Goal: Check status: Check status

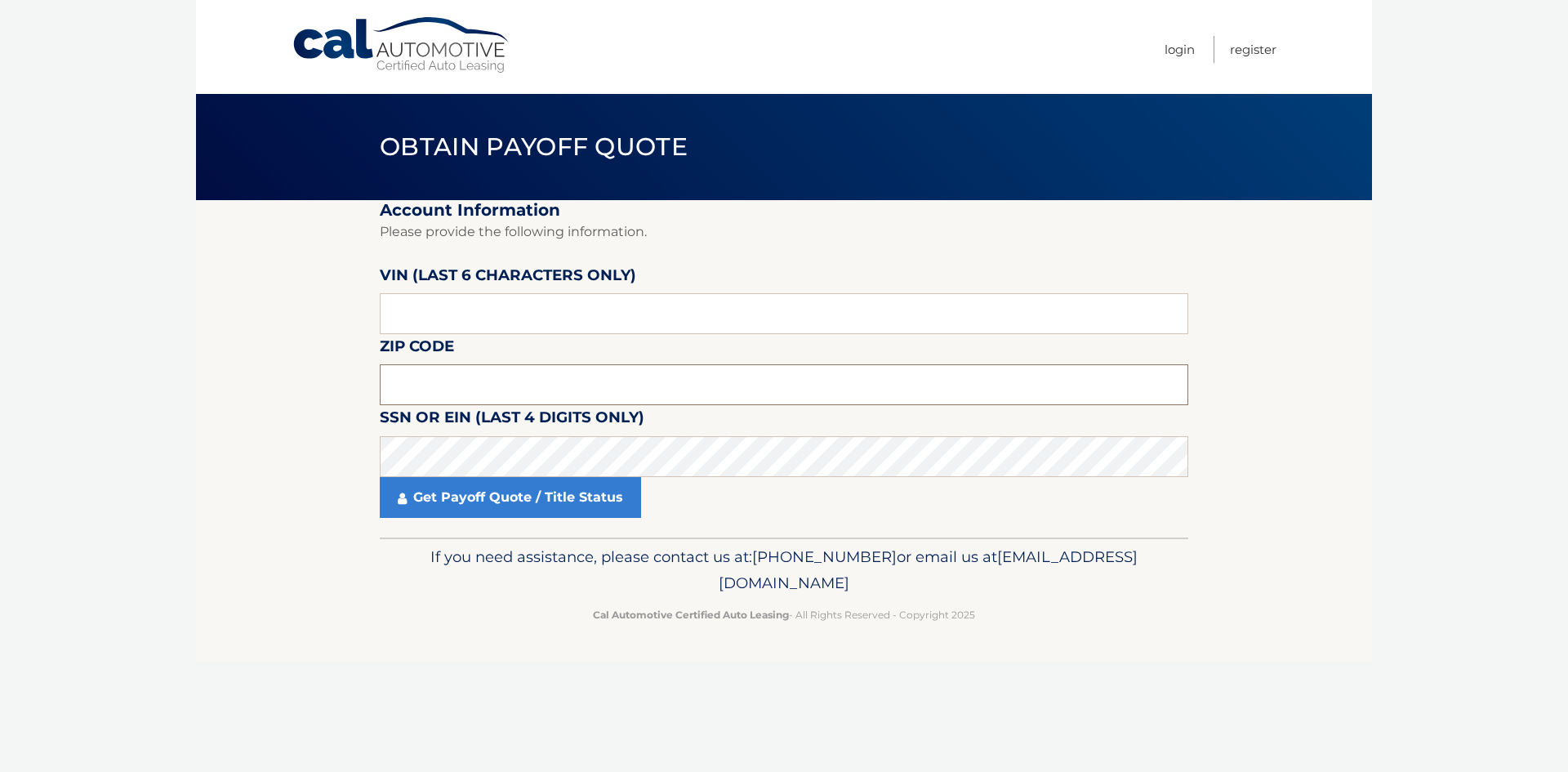
click at [414, 377] on input "text" at bounding box center [784, 385] width 809 height 41
click at [420, 384] on input "text" at bounding box center [784, 385] width 809 height 41
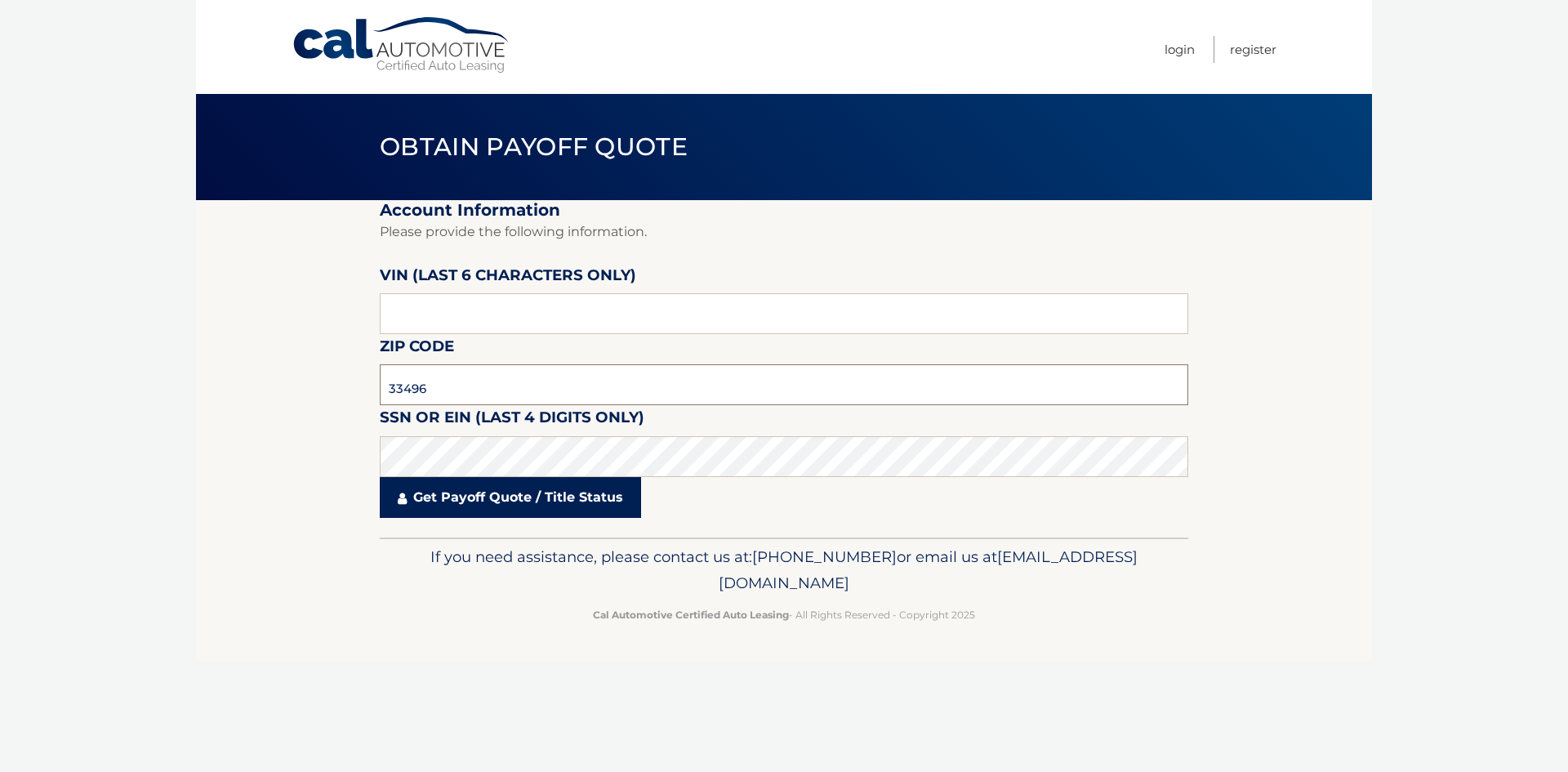
type input "33496"
click at [462, 499] on link "Get Payoff Quote / Title Status" at bounding box center [511, 497] width 261 height 41
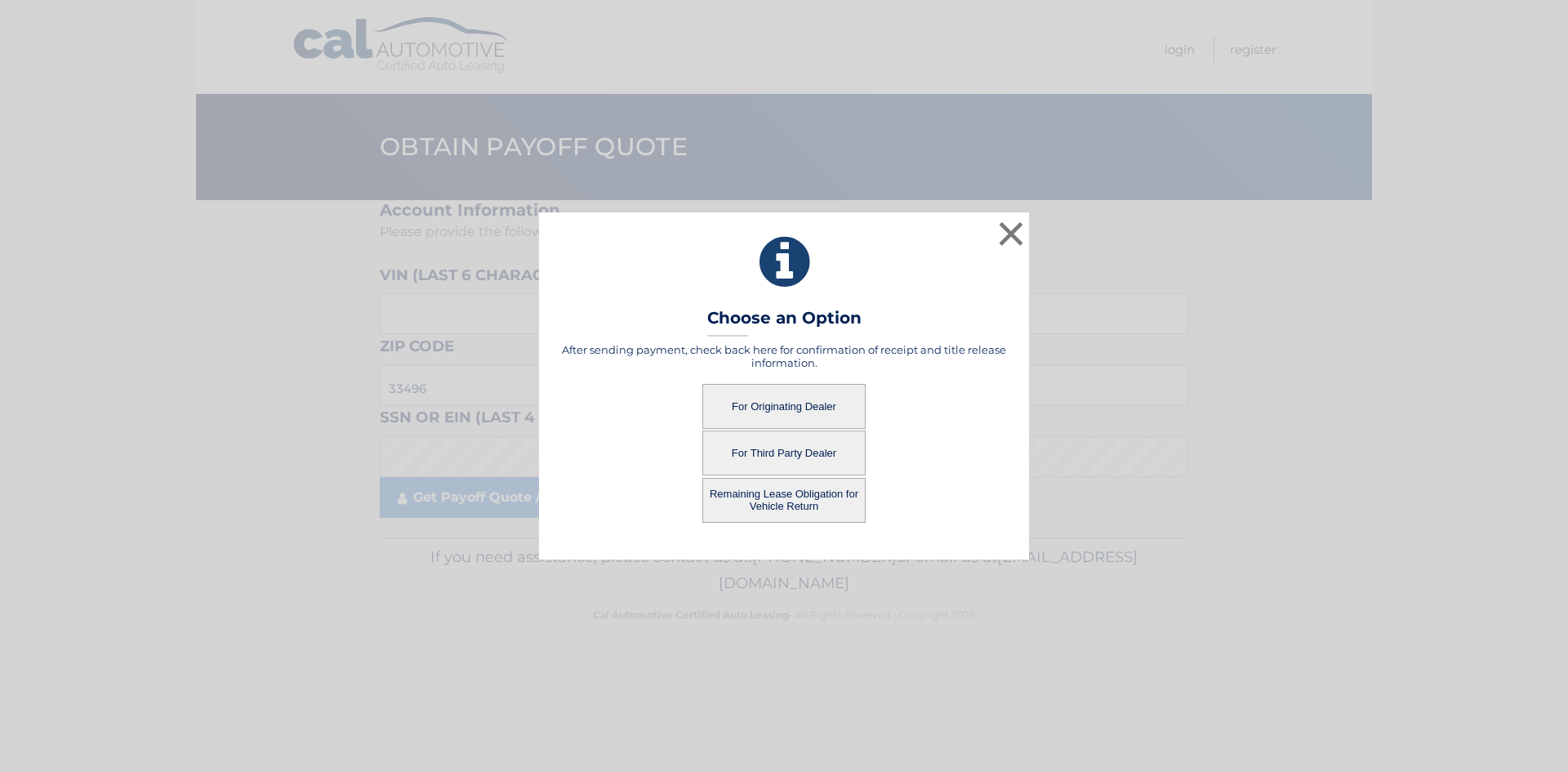
click at [784, 405] on button "For Originating Dealer" at bounding box center [784, 406] width 163 height 45
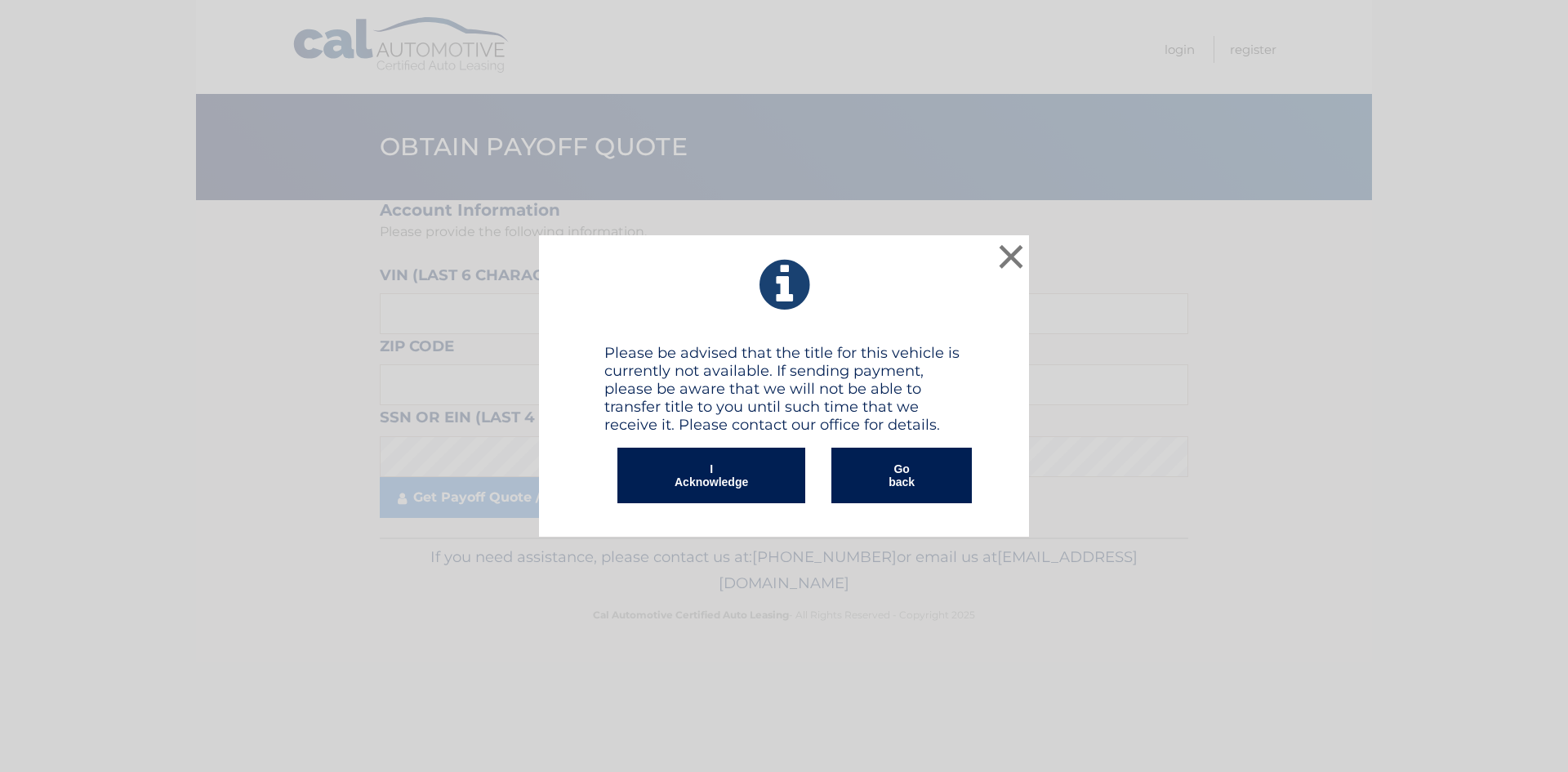
click at [715, 478] on button "I Acknowledge" at bounding box center [711, 475] width 188 height 56
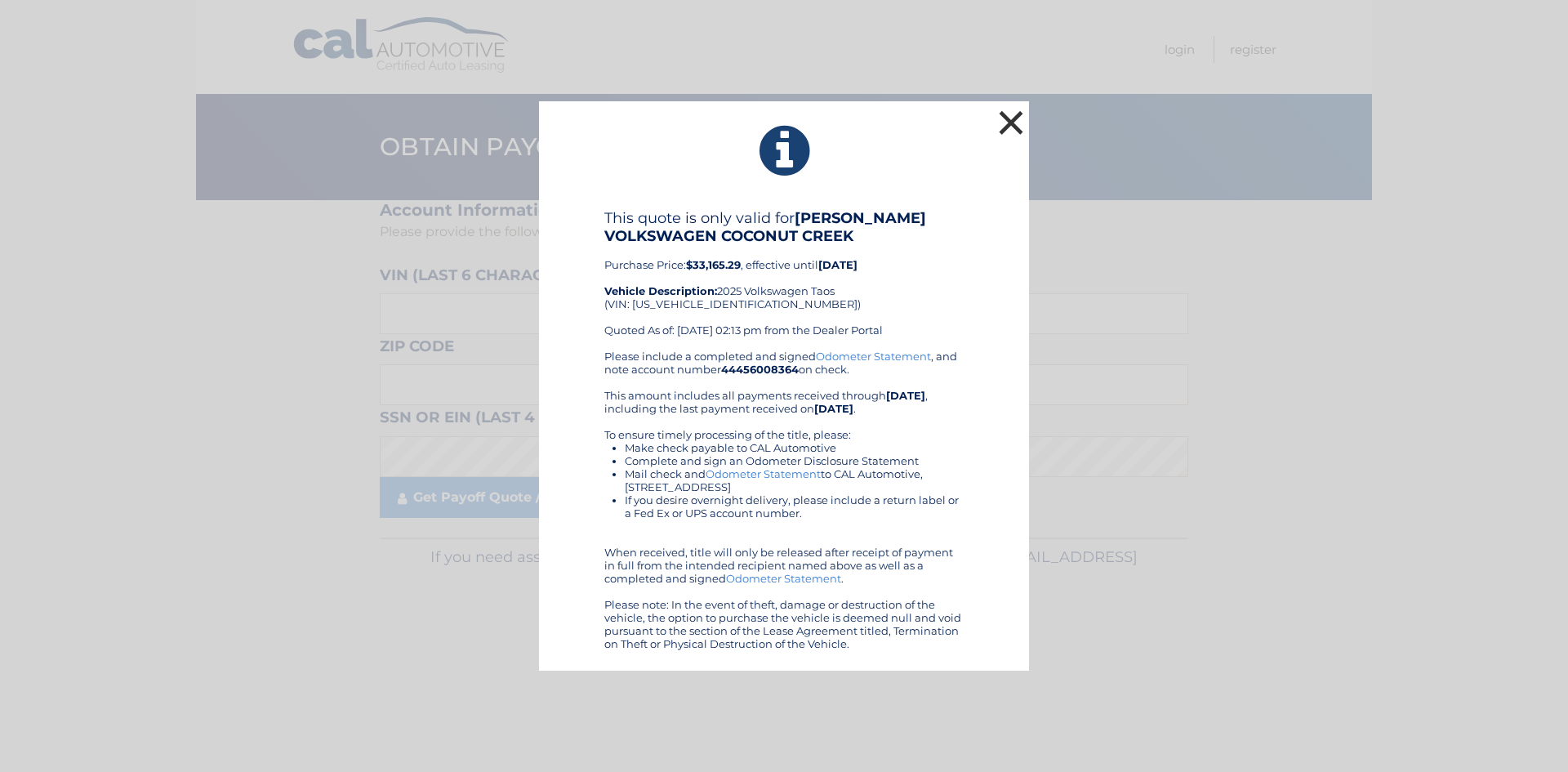
click at [1004, 115] on button "×" at bounding box center [1011, 123] width 33 height 33
